Goal: Transaction & Acquisition: Purchase product/service

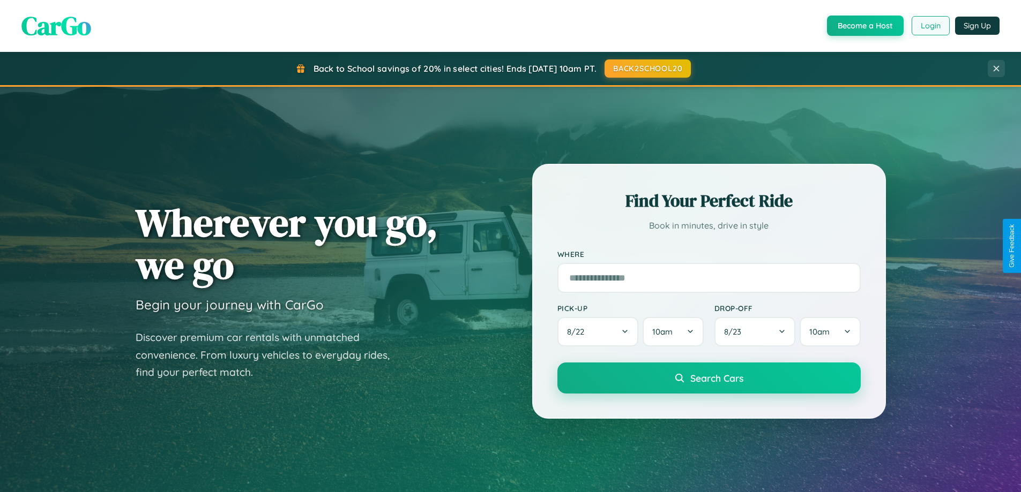
click at [930, 26] on button "Login" at bounding box center [931, 25] width 38 height 19
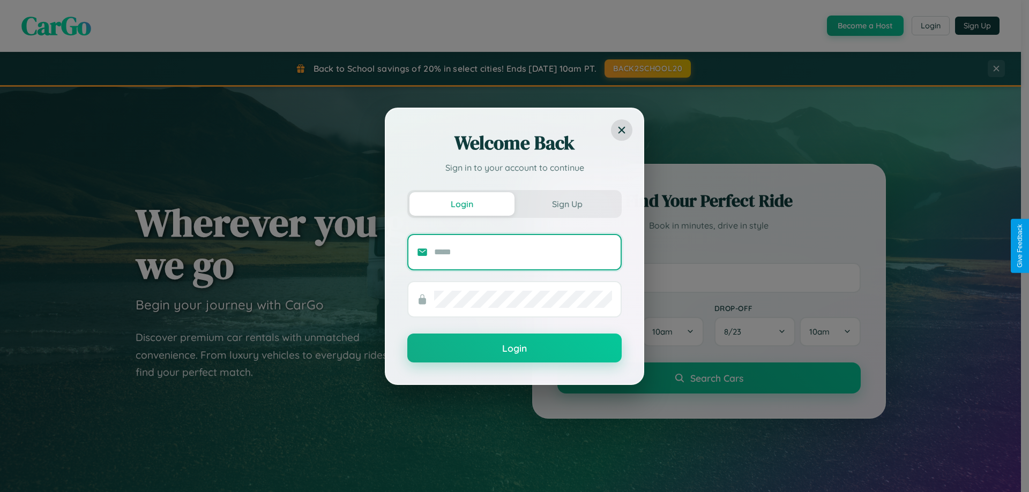
click at [523, 252] on input "text" at bounding box center [523, 252] width 178 height 17
type input "**********"
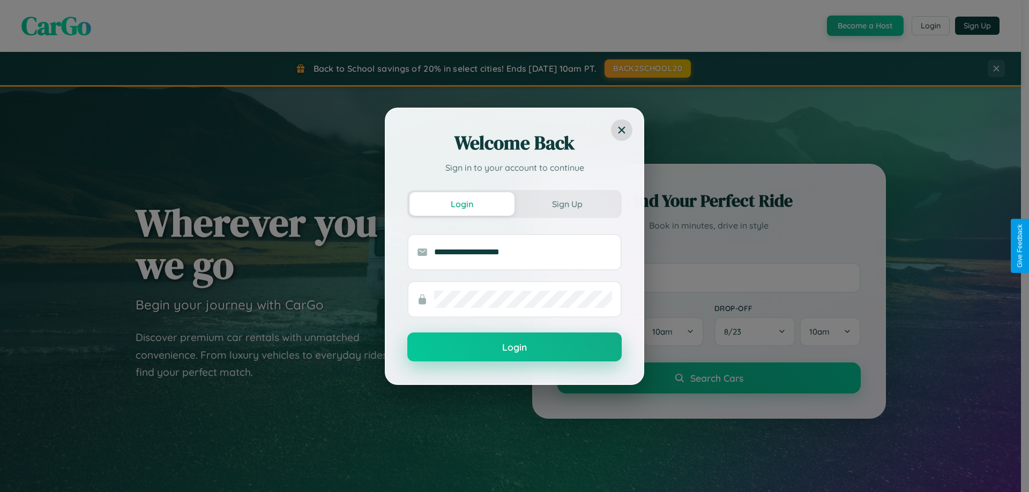
click at [514, 348] on button "Login" at bounding box center [514, 347] width 214 height 29
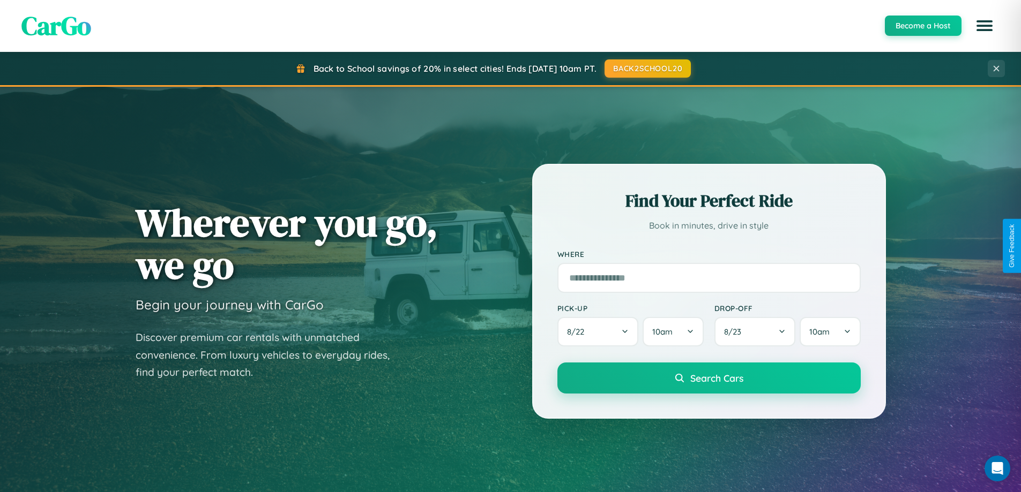
scroll to position [2062, 0]
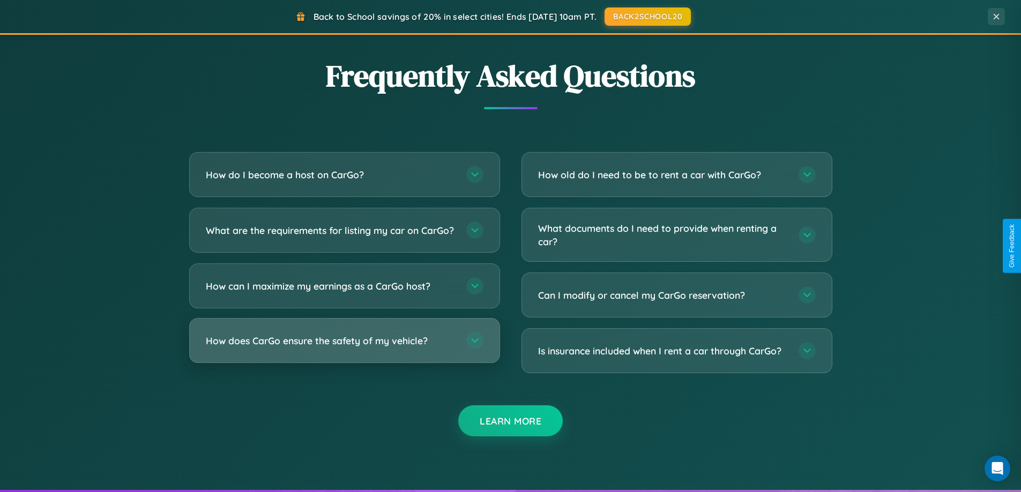
click at [344, 348] on h3 "How does CarGo ensure the safety of my vehicle?" at bounding box center [331, 340] width 250 height 13
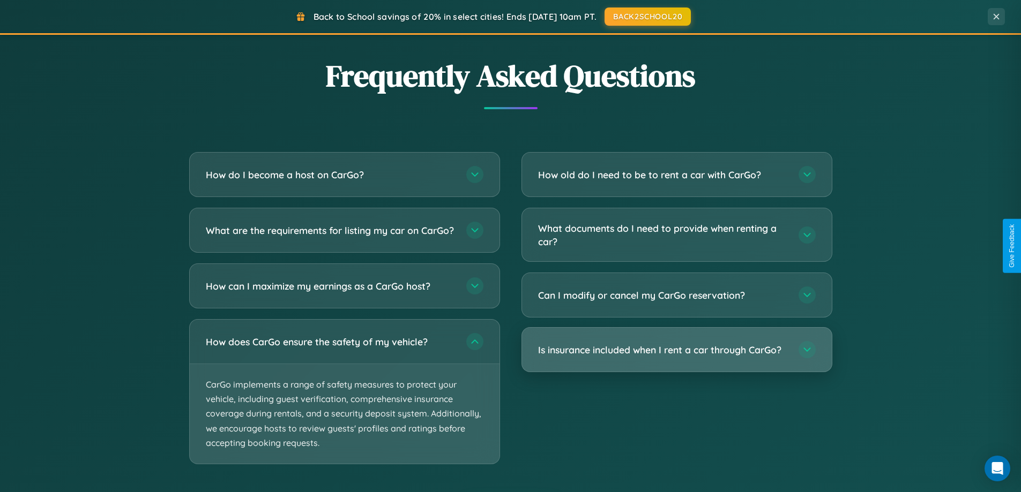
click at [676, 350] on h3 "Is insurance included when I rent a car through CarGo?" at bounding box center [663, 350] width 250 height 13
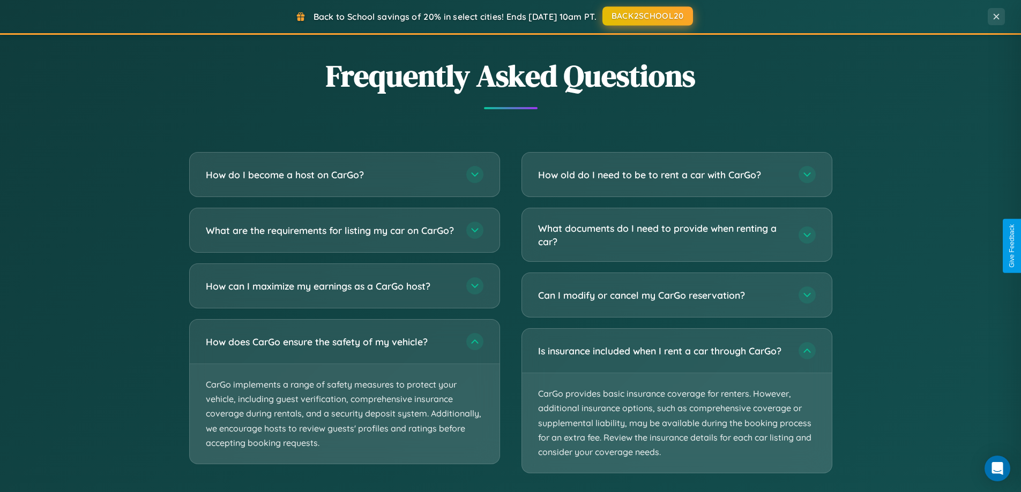
click at [647, 17] on button "BACK2SCHOOL20" at bounding box center [647, 15] width 91 height 19
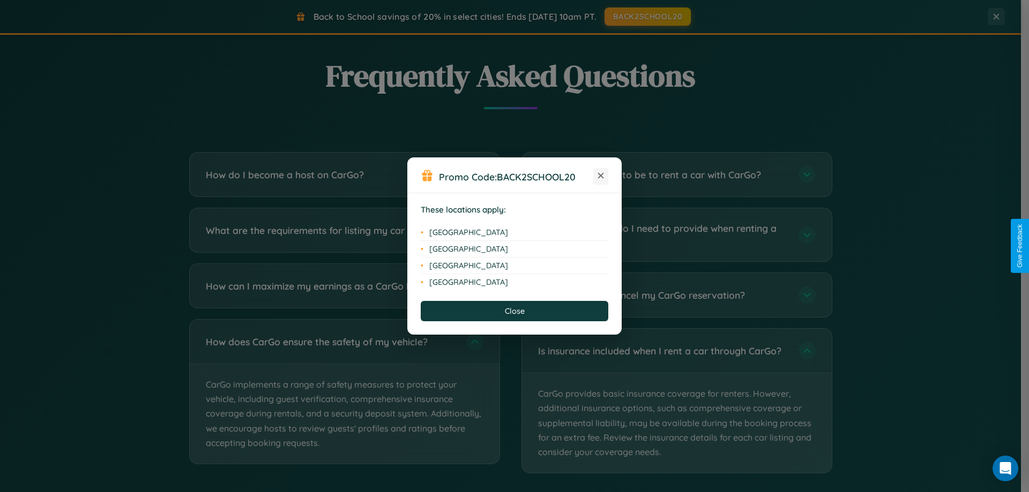
click at [601, 176] on icon at bounding box center [601, 176] width 6 height 6
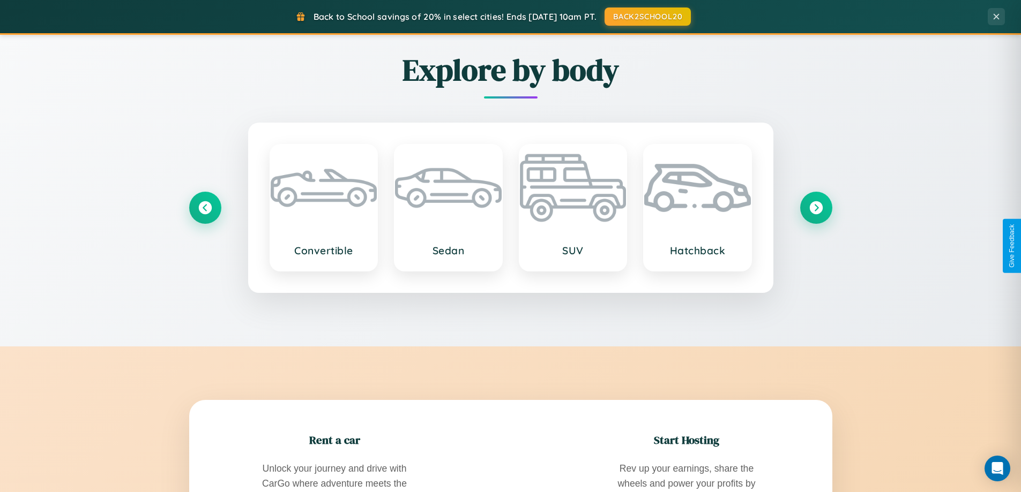
scroll to position [32, 0]
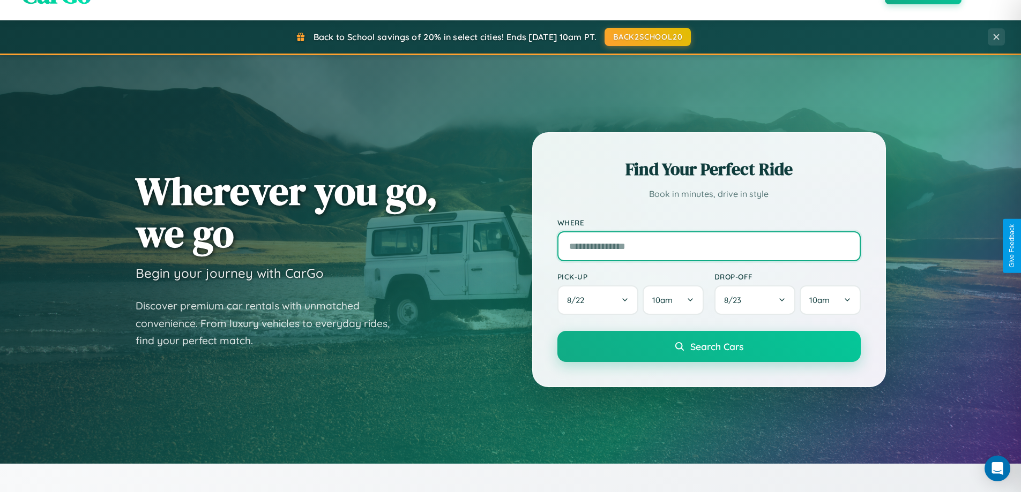
click at [708, 246] on input "text" at bounding box center [708, 247] width 303 height 30
type input "******"
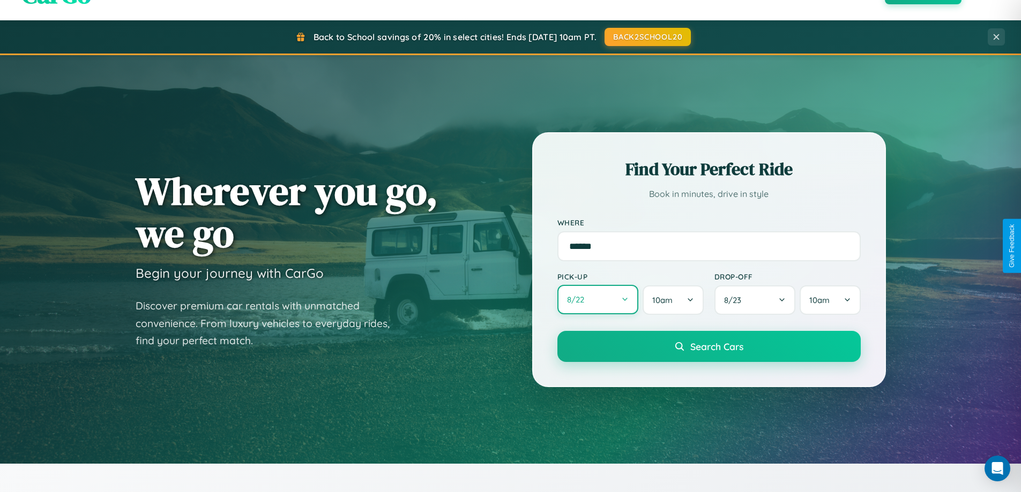
click at [598, 300] on button "8 / 22" at bounding box center [597, 299] width 81 height 29
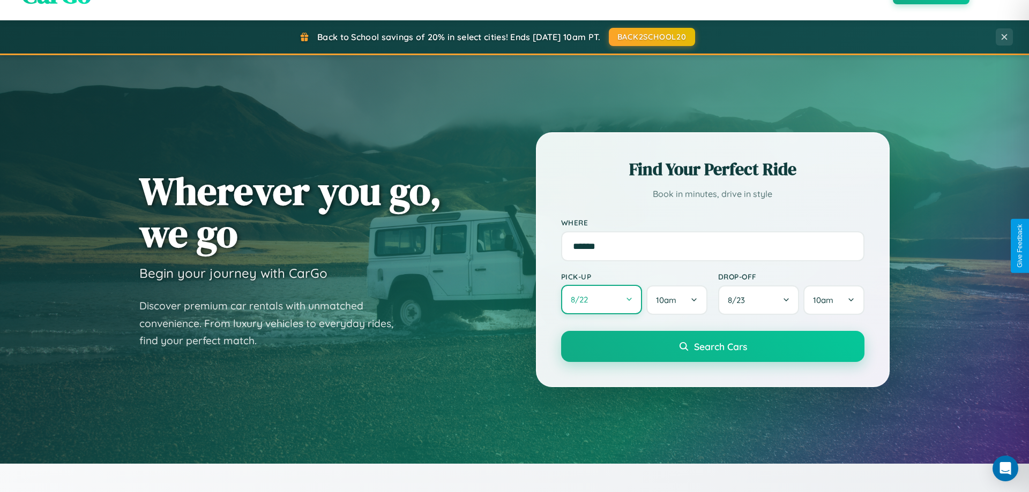
select select "*"
select select "****"
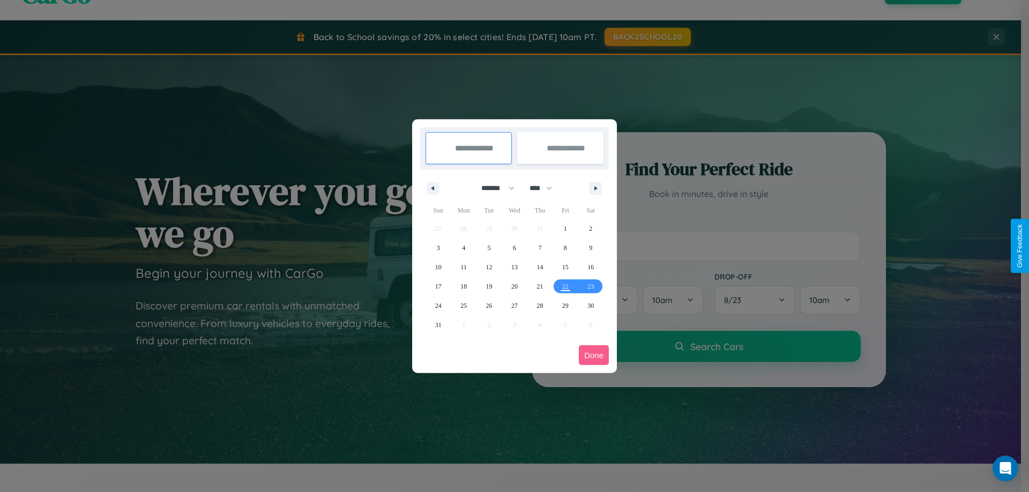
click at [493, 188] on select "******* ******** ***** ***** *** **** **** ****** ********* ******* ******** **…" at bounding box center [496, 189] width 46 height 18
select select "*"
click at [546, 188] on select "**** **** **** **** **** **** **** **** **** **** **** **** **** **** **** ****…" at bounding box center [540, 189] width 32 height 18
select select "****"
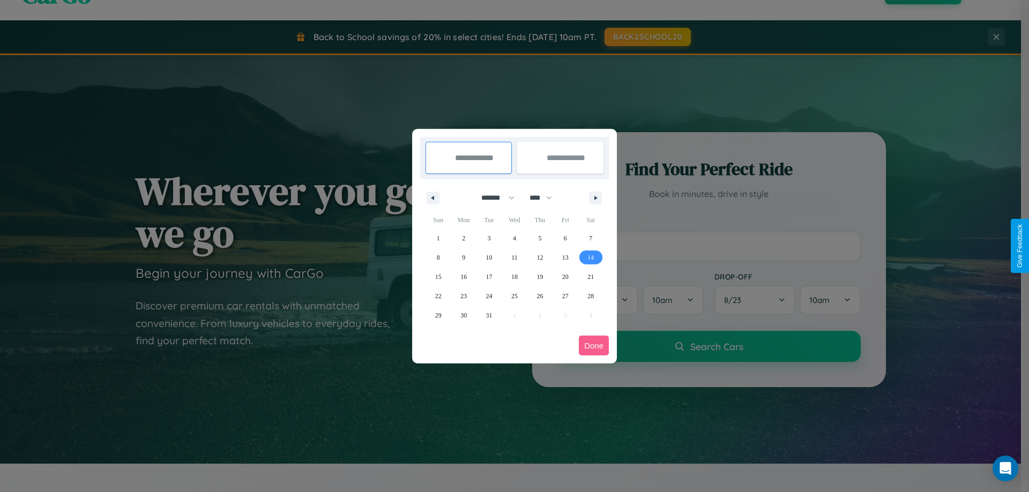
click at [591, 257] on span "14" at bounding box center [590, 257] width 6 height 19
type input "**********"
click at [514, 277] on span "18" at bounding box center [514, 276] width 6 height 19
type input "**********"
click at [594, 346] on button "Done" at bounding box center [594, 346] width 30 height 20
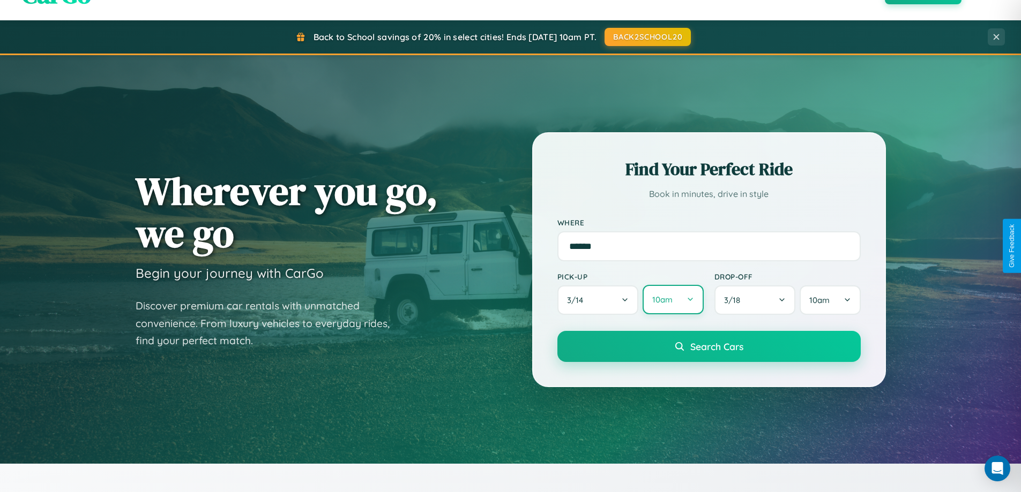
click at [673, 300] on button "10am" at bounding box center [673, 299] width 61 height 29
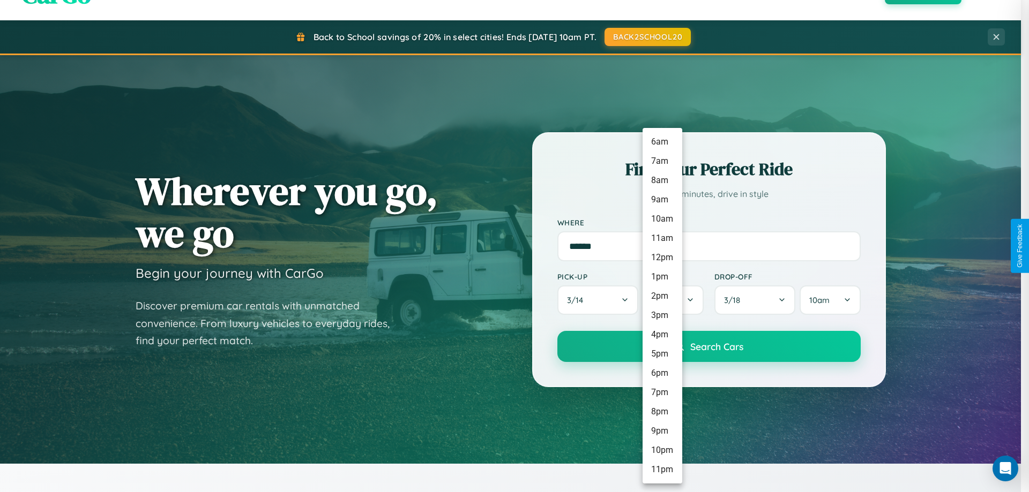
click at [662, 238] on li "11am" at bounding box center [663, 238] width 40 height 19
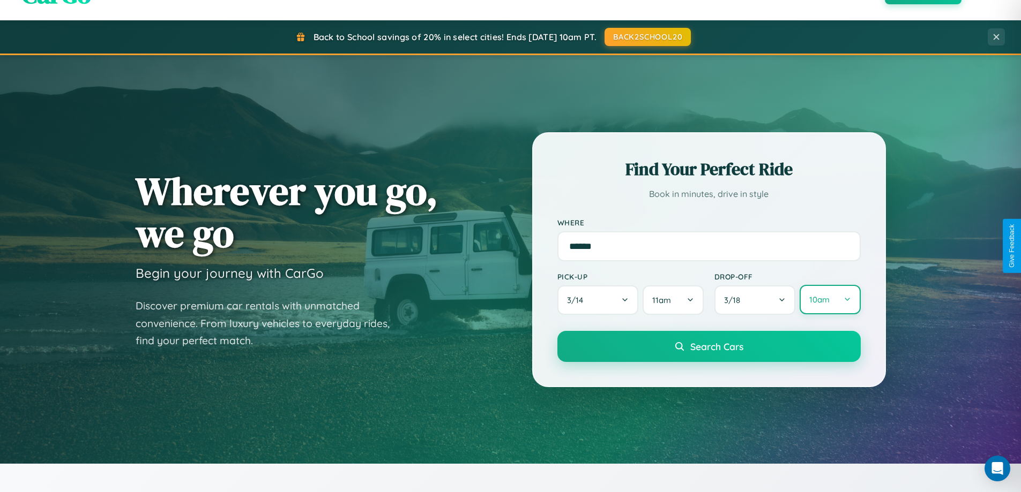
click at [830, 300] on button "10am" at bounding box center [830, 299] width 61 height 29
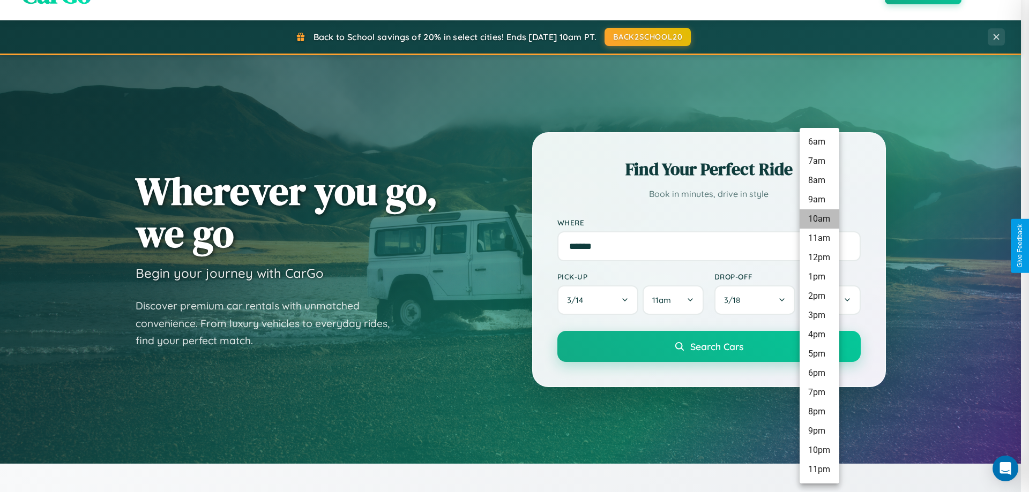
click at [819, 219] on li "10am" at bounding box center [820, 219] width 40 height 19
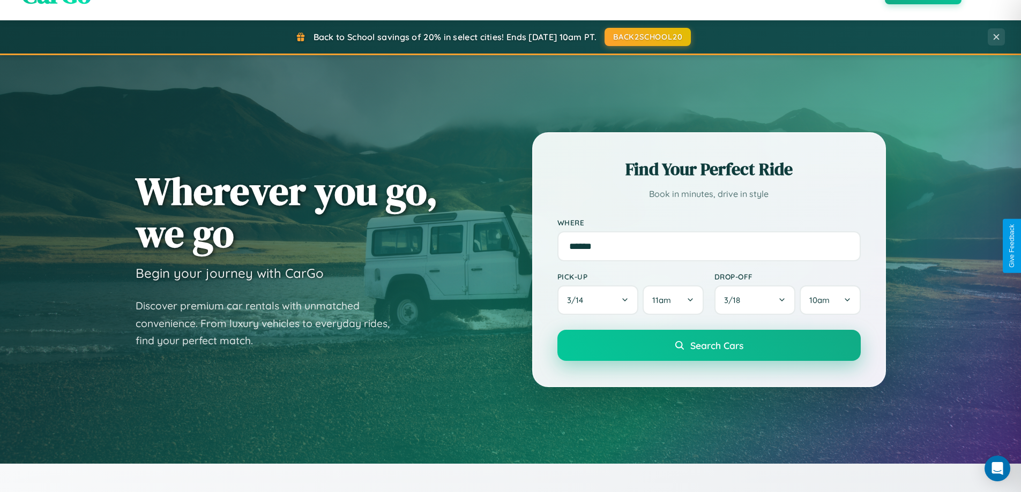
click at [708, 347] on span "Search Cars" at bounding box center [716, 346] width 53 height 12
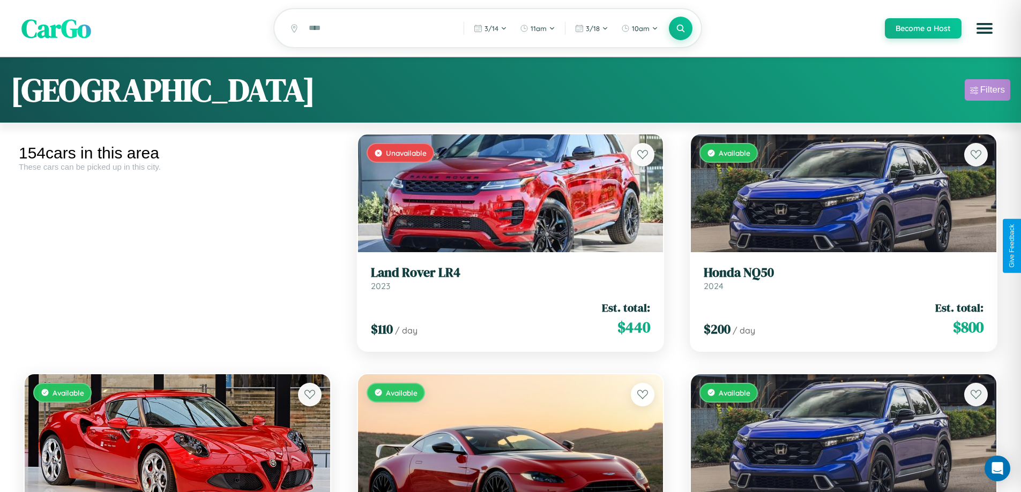
click at [987, 92] on div "Filters" at bounding box center [992, 90] width 25 height 11
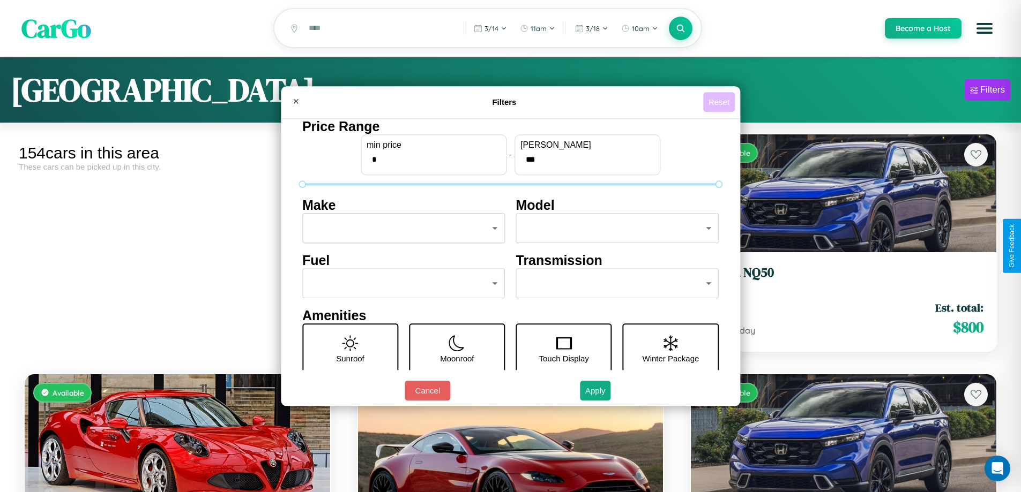
click at [720, 102] on button "Reset" at bounding box center [719, 102] width 32 height 20
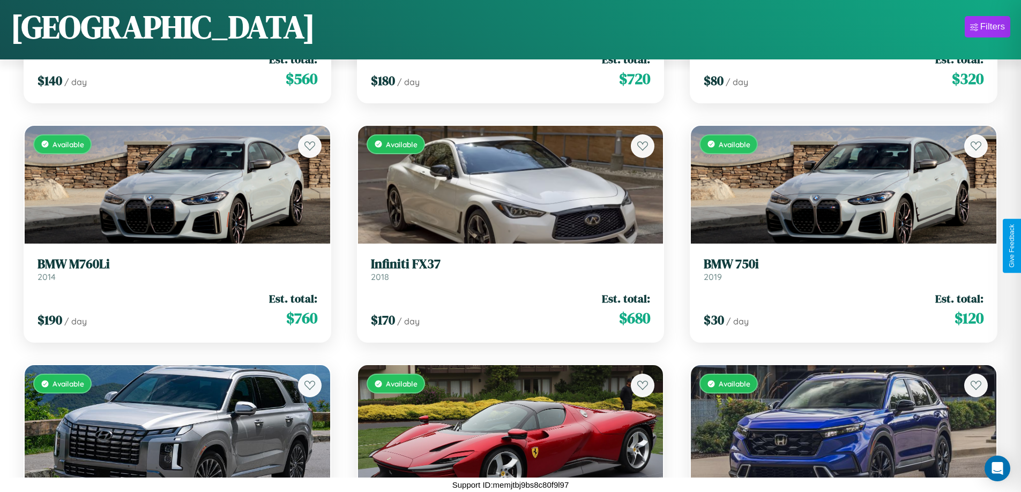
scroll to position [9270, 0]
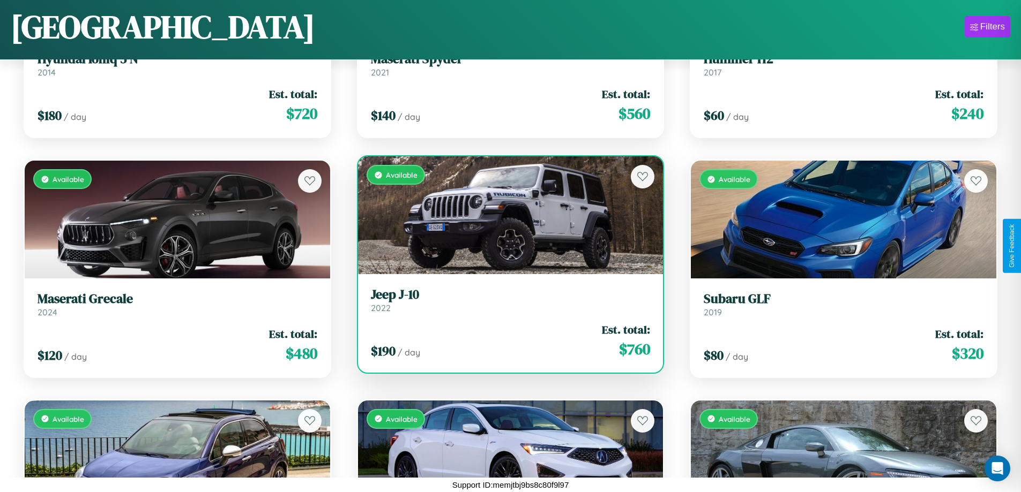
click at [506, 304] on link "Jeep J-10 2022" at bounding box center [511, 300] width 280 height 26
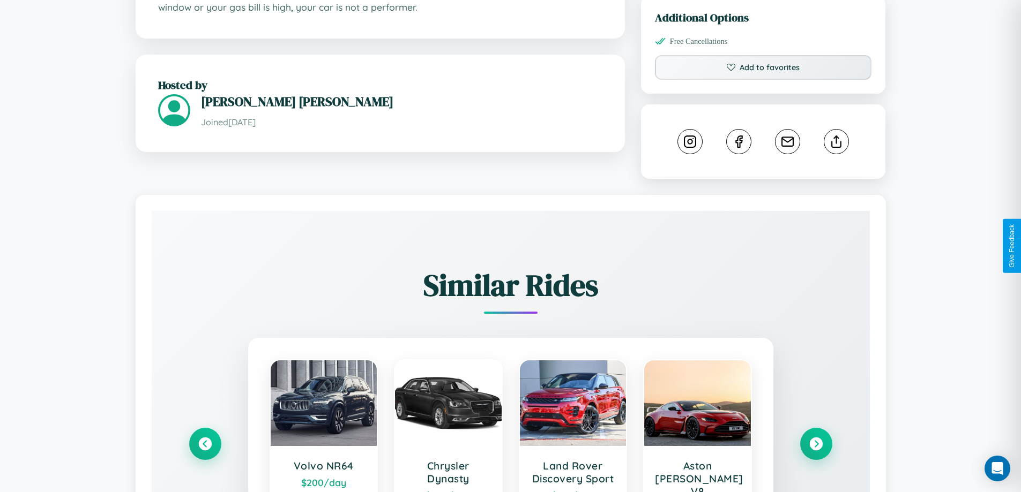
scroll to position [607, 0]
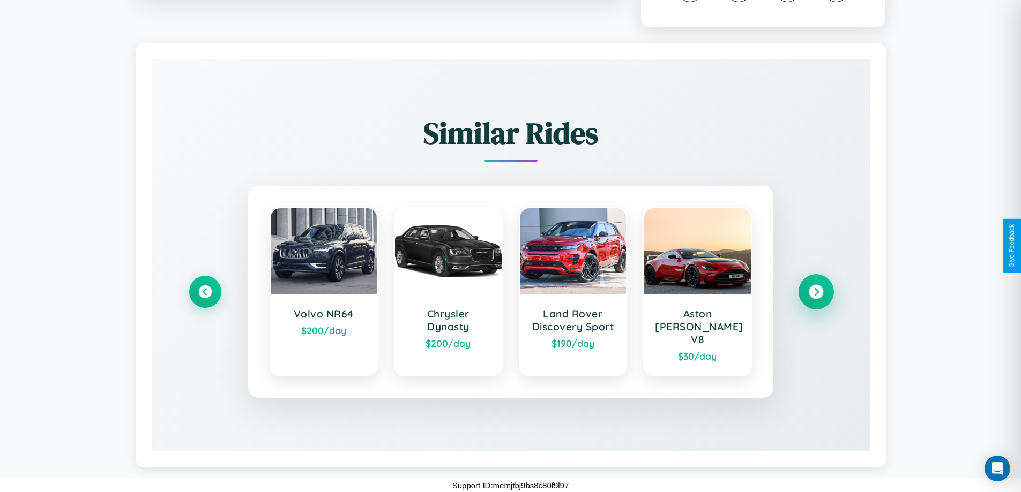
click at [816, 298] on icon at bounding box center [816, 292] width 14 height 14
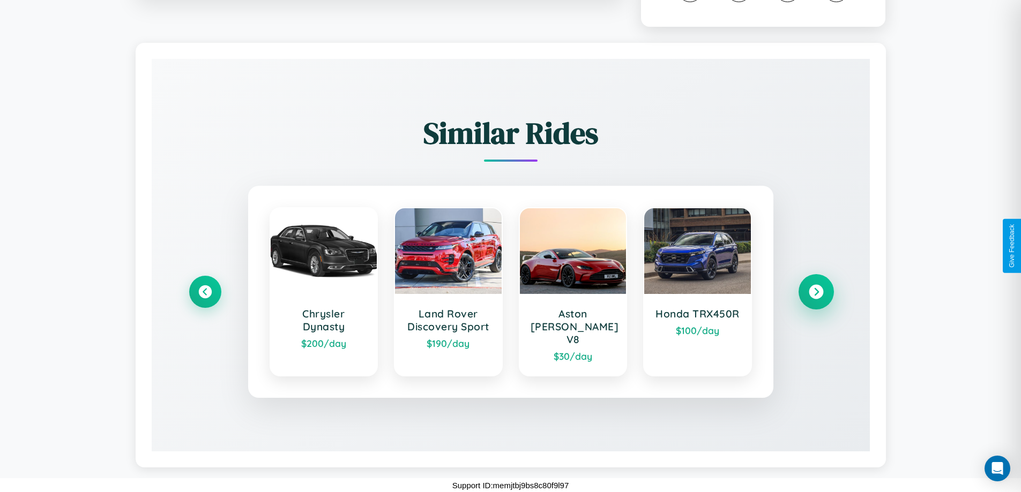
click at [816, 298] on icon at bounding box center [816, 292] width 14 height 14
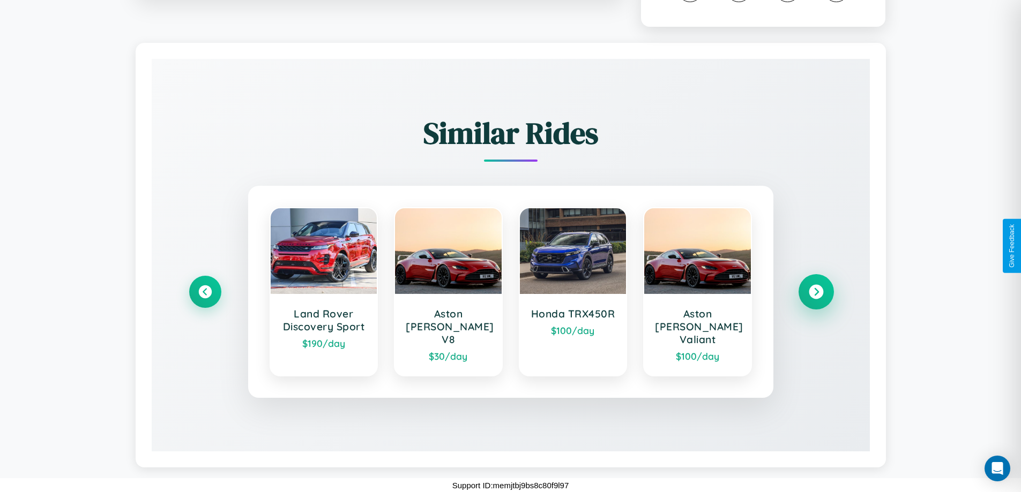
click at [816, 298] on icon at bounding box center [816, 292] width 14 height 14
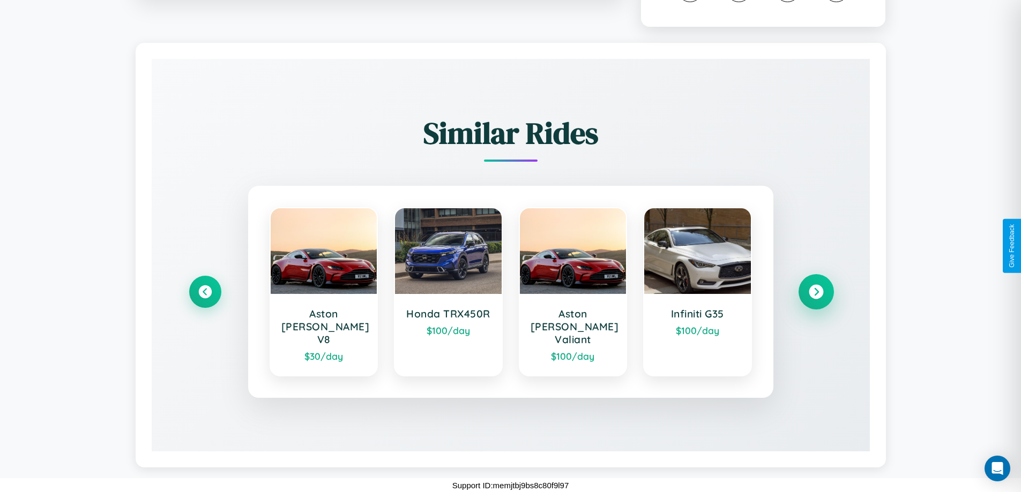
click at [816, 298] on icon at bounding box center [816, 292] width 14 height 14
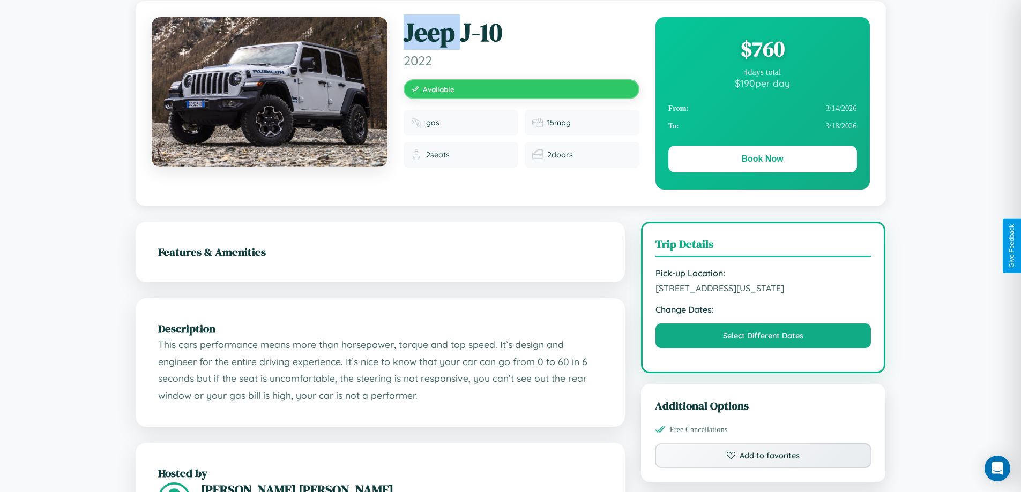
scroll to position [115, 0]
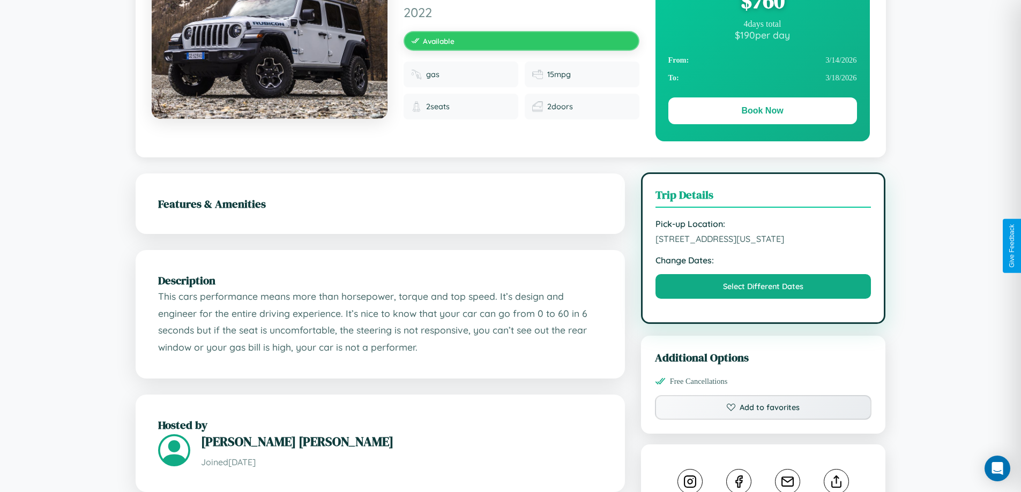
click at [763, 244] on span "3477 Front Street Boston Massachusetts 46184 United States" at bounding box center [763, 239] width 216 height 11
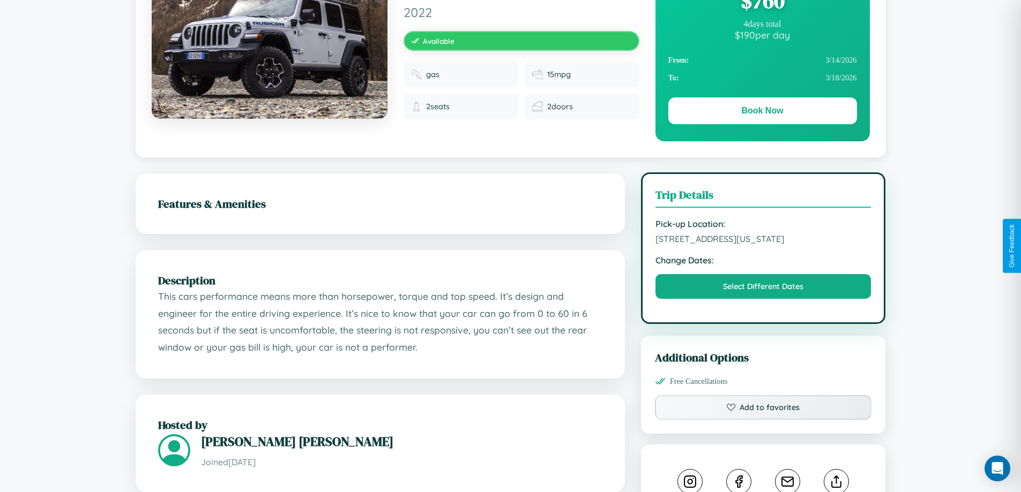
click at [763, 244] on span "3477 Front Street Boston Massachusetts 46184 United States" at bounding box center [763, 239] width 216 height 11
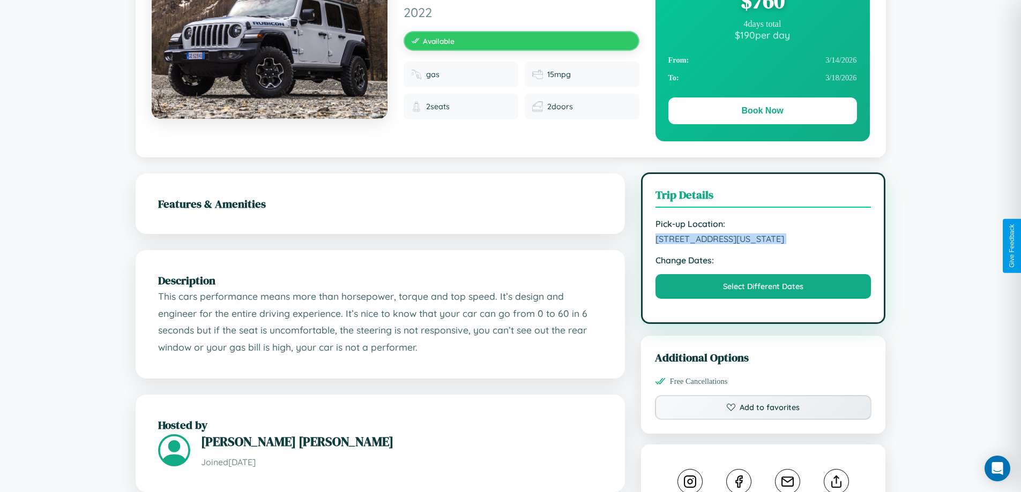
click at [763, 244] on span "3477 Front Street Boston Massachusetts 46184 United States" at bounding box center [763, 239] width 216 height 11
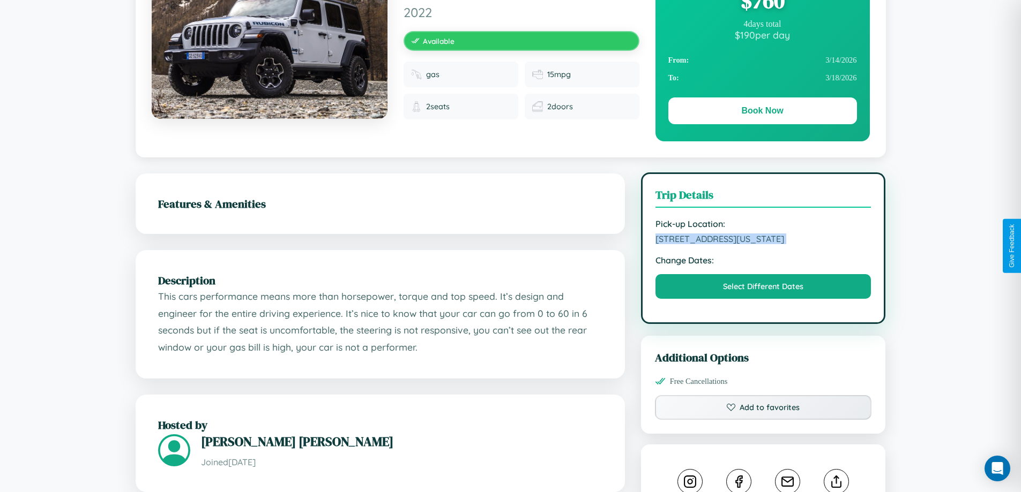
click at [763, 244] on span "3477 Front Street Boston Massachusetts 46184 United States" at bounding box center [763, 239] width 216 height 11
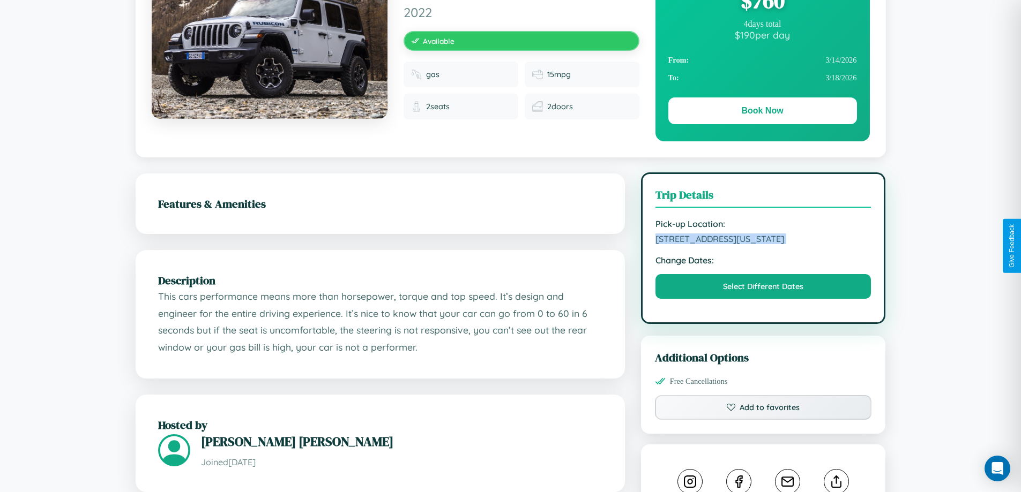
click at [763, 244] on span "3477 Front Street Boston Massachusetts 46184 United States" at bounding box center [763, 239] width 216 height 11
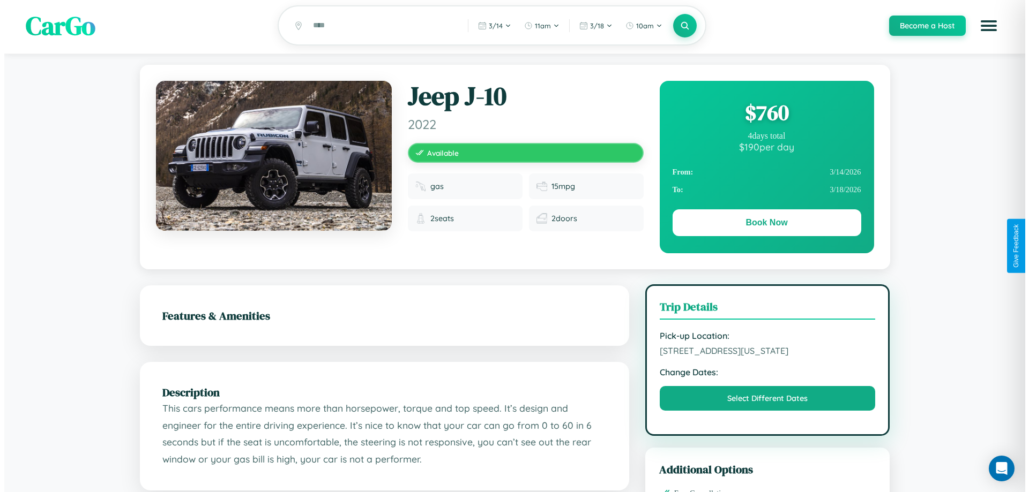
scroll to position [0, 0]
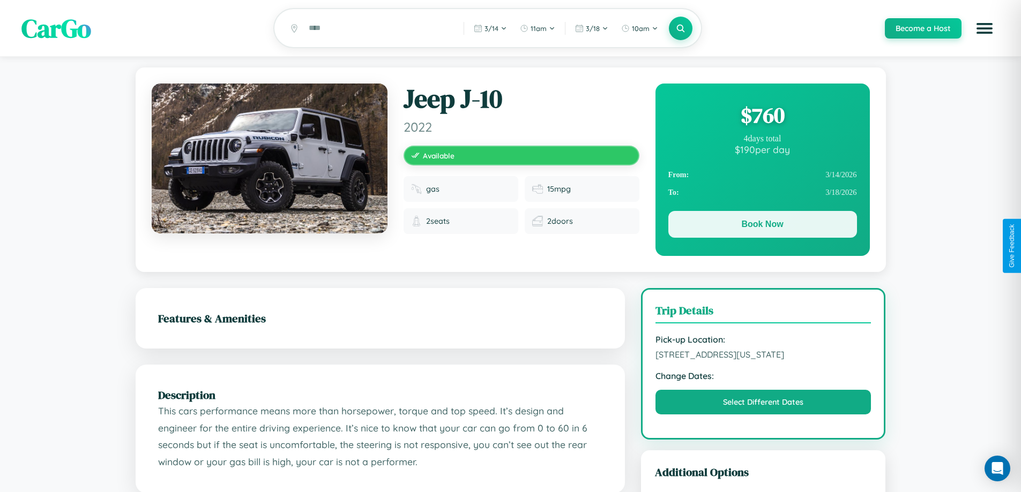
click at [762, 226] on button "Book Now" at bounding box center [762, 224] width 189 height 27
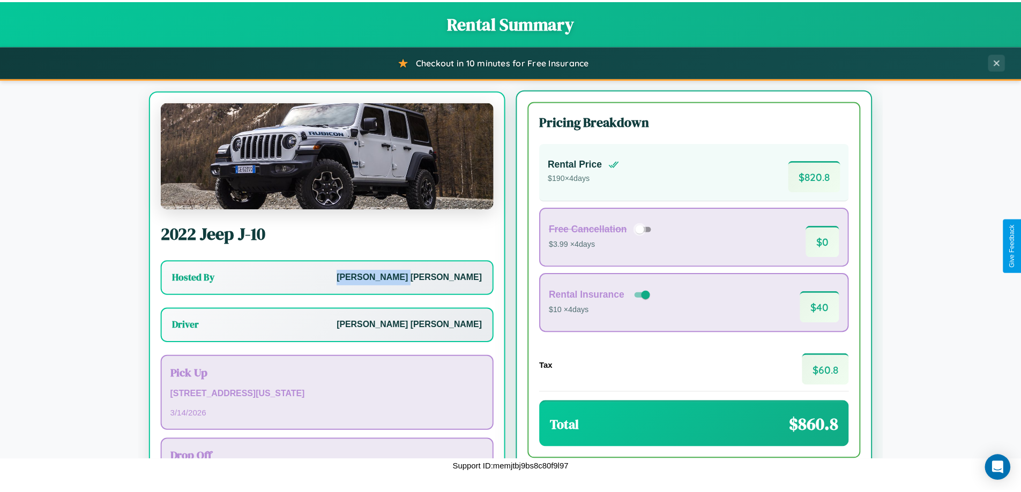
scroll to position [50, 0]
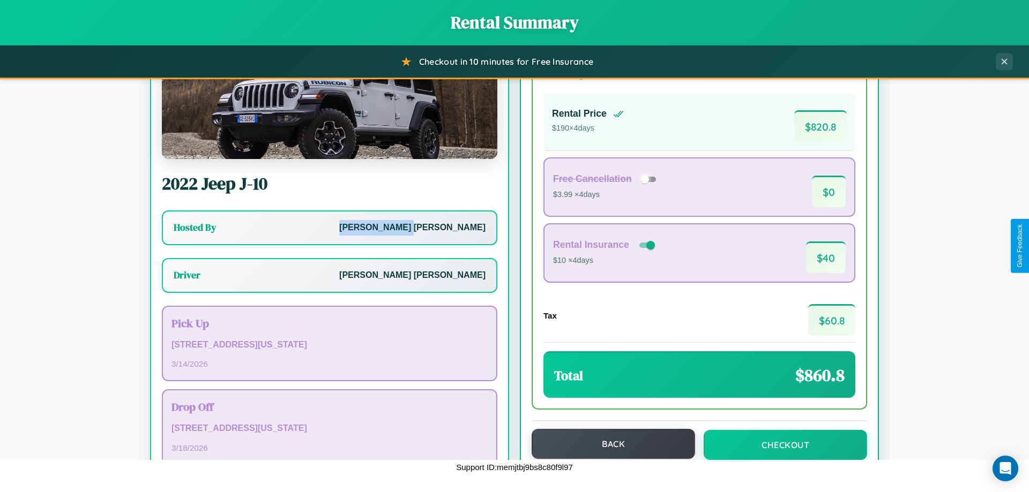
click at [608, 445] on button "Back" at bounding box center [613, 444] width 163 height 30
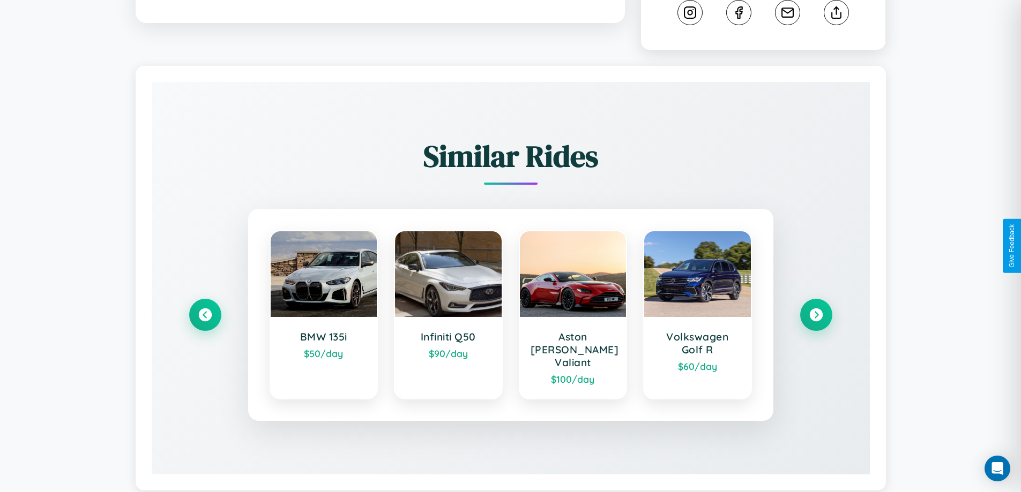
scroll to position [607, 0]
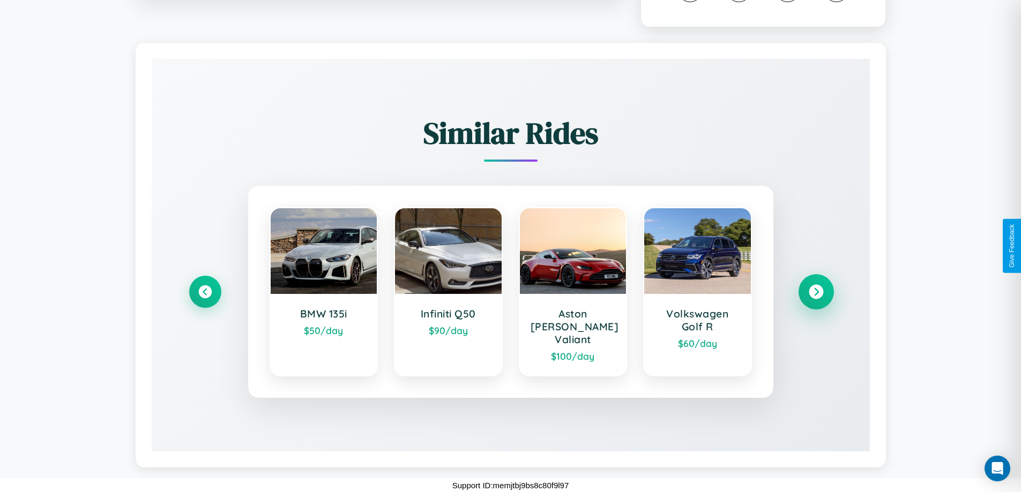
click at [816, 298] on icon at bounding box center [816, 292] width 14 height 14
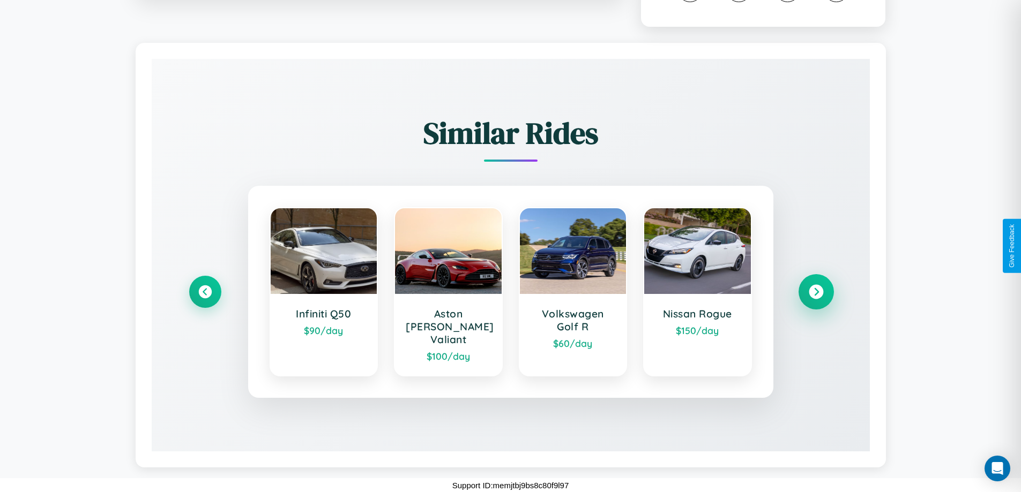
click at [816, 298] on icon at bounding box center [816, 292] width 14 height 14
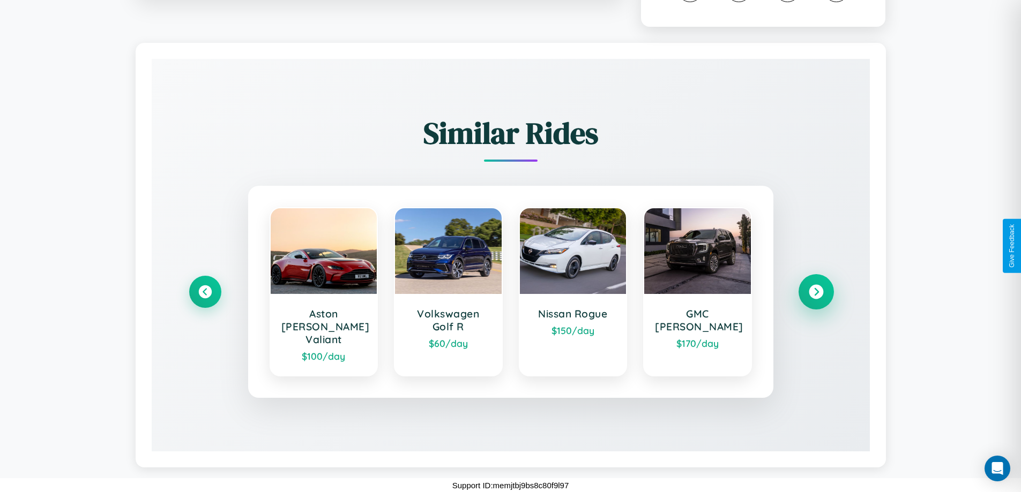
click at [816, 298] on icon at bounding box center [816, 292] width 14 height 14
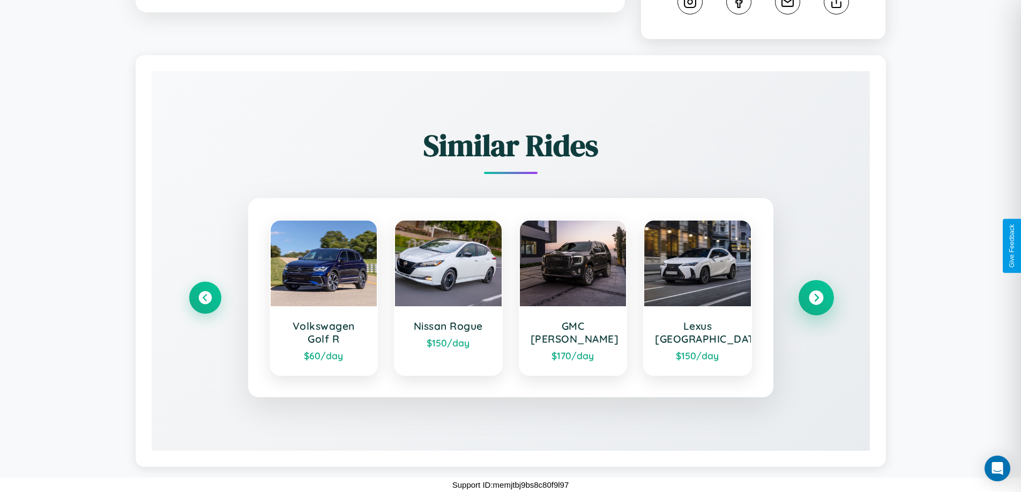
click at [816, 298] on icon at bounding box center [816, 298] width 14 height 14
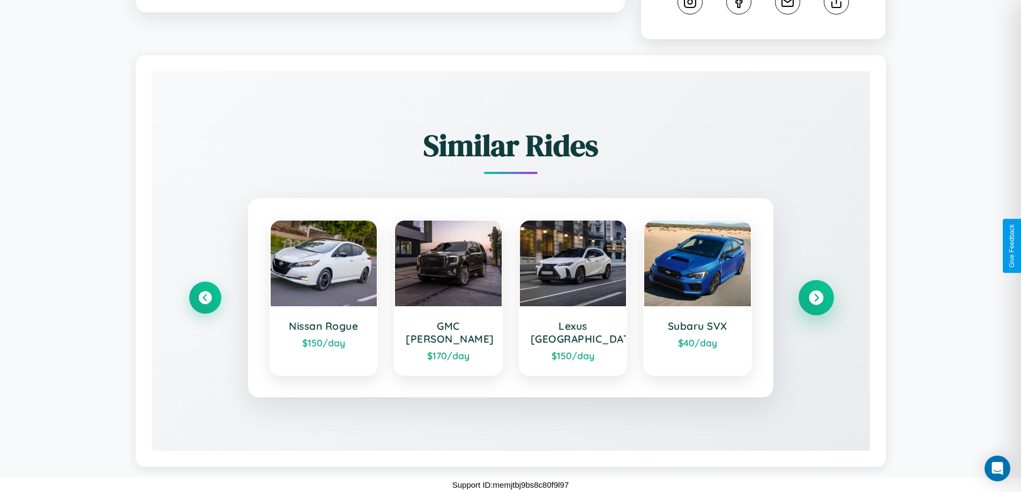
scroll to position [594, 0]
click at [816, 304] on icon at bounding box center [816, 299] width 14 height 14
